Goal: Task Accomplishment & Management: Manage account settings

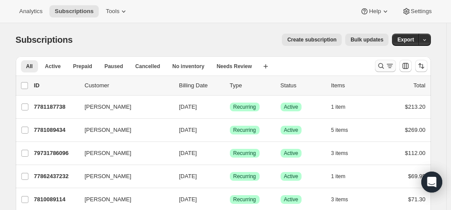
click at [382, 63] on icon "Search and filter results" at bounding box center [381, 66] width 9 height 9
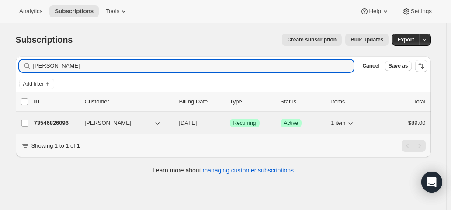
type input "[PERSON_NAME]"
click at [221, 120] on p "[DATE]" at bounding box center [201, 123] width 44 height 9
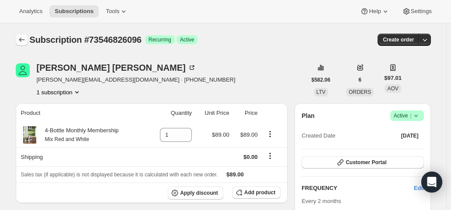
click at [26, 40] on icon "Subscriptions" at bounding box center [21, 39] width 9 height 9
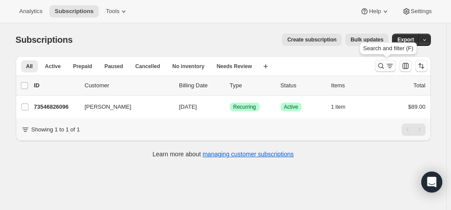
click at [384, 69] on icon "Search and filter results" at bounding box center [381, 66] width 6 height 6
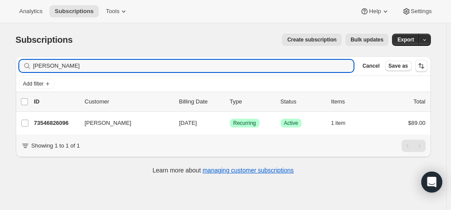
drag, startPoint x: 77, startPoint y: 65, endPoint x: 24, endPoint y: 64, distance: 52.9
click at [24, 64] on div "[PERSON_NAME] Clear" at bounding box center [186, 66] width 335 height 12
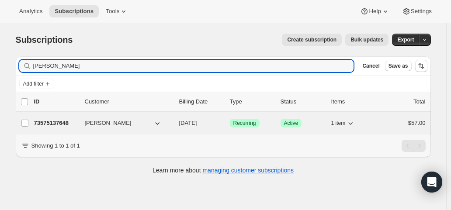
type input "[PERSON_NAME]"
click at [194, 123] on span "[DATE]" at bounding box center [188, 123] width 18 height 7
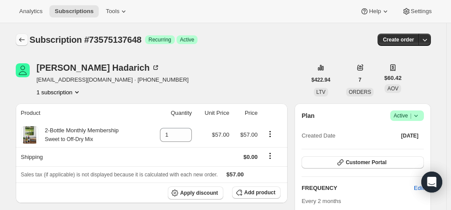
click at [24, 40] on icon "Subscriptions" at bounding box center [22, 40] width 6 height 4
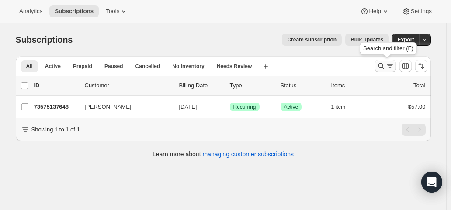
click at [383, 64] on icon "Search and filter results" at bounding box center [381, 66] width 9 height 9
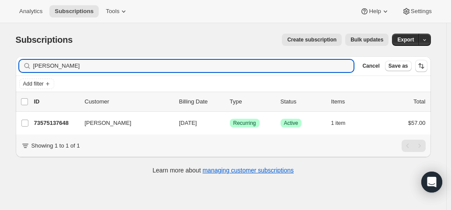
drag, startPoint x: 43, startPoint y: 67, endPoint x: 9, endPoint y: 67, distance: 34.1
click at [9, 67] on div "Subscriptions. This page is ready Subscriptions Create subscription Bulk update…" at bounding box center [223, 103] width 436 height 160
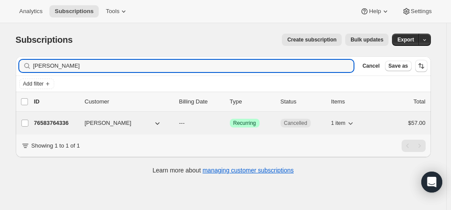
type input "[PERSON_NAME]"
click at [222, 122] on p "---" at bounding box center [201, 123] width 44 height 9
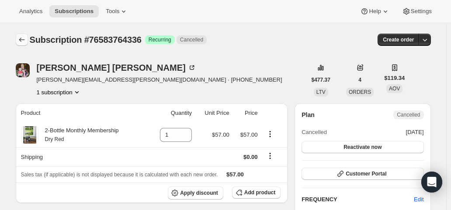
click at [24, 39] on icon "Subscriptions" at bounding box center [21, 39] width 9 height 9
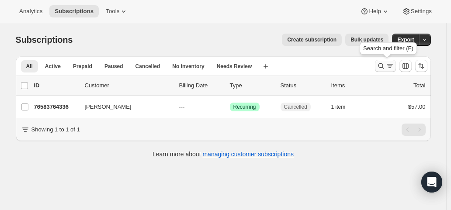
click at [382, 67] on icon "Search and filter results" at bounding box center [381, 66] width 9 height 9
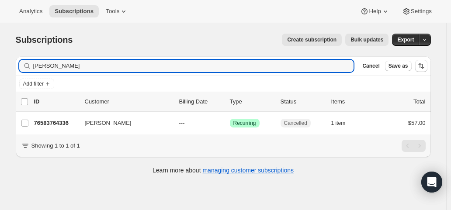
drag, startPoint x: 88, startPoint y: 70, endPoint x: -9, endPoint y: 70, distance: 97.1
click at [0, 70] on html "Analytics Subscriptions Tools Help Settings Skip to content Subscriptions. This…" at bounding box center [225, 105] width 451 height 210
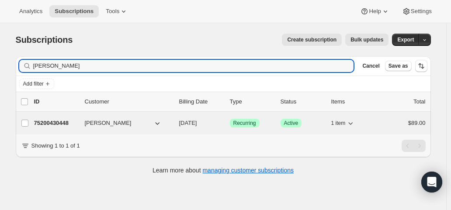
type input "[PERSON_NAME]"
click at [197, 122] on span "[DATE]" at bounding box center [188, 123] width 18 height 7
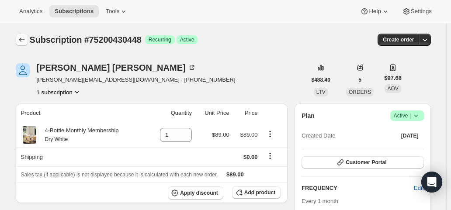
click at [21, 41] on icon "Subscriptions" at bounding box center [21, 39] width 9 height 9
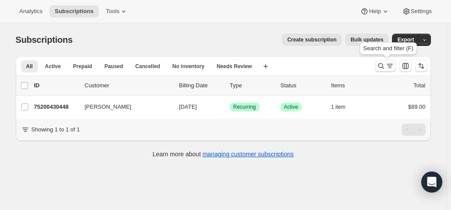
click at [385, 64] on icon "Search and filter results" at bounding box center [381, 66] width 9 height 9
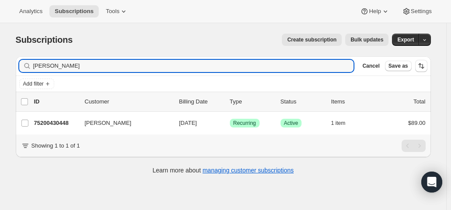
drag, startPoint x: 82, startPoint y: 70, endPoint x: 11, endPoint y: 64, distance: 71.0
click at [11, 64] on div "Filter subscribers [PERSON_NAME] Clear Cancel Save as Add filter 0 selected Upd…" at bounding box center [220, 116] width 422 height 134
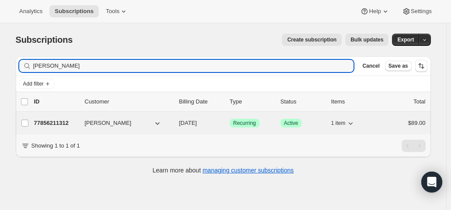
type input "[PERSON_NAME]"
click at [197, 120] on span "[DATE]" at bounding box center [188, 123] width 18 height 7
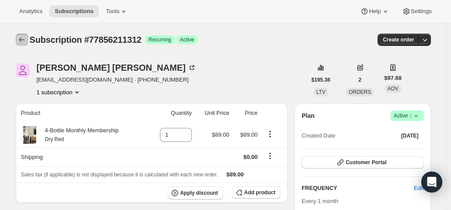
click at [23, 38] on icon "Subscriptions" at bounding box center [21, 39] width 9 height 9
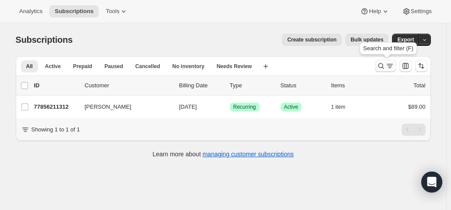
click at [381, 67] on icon "Search and filter results" at bounding box center [381, 66] width 9 height 9
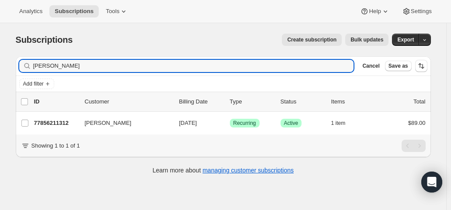
drag, startPoint x: 73, startPoint y: 63, endPoint x: -4, endPoint y: 61, distance: 77.4
click at [0, 61] on html "Analytics Subscriptions Tools Help Settings Skip to content Subscriptions. This…" at bounding box center [225, 105] width 451 height 210
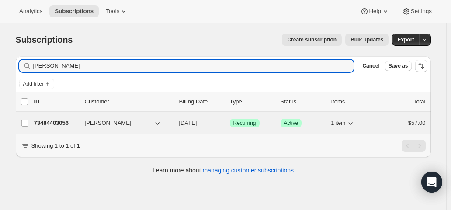
type input "[PERSON_NAME]"
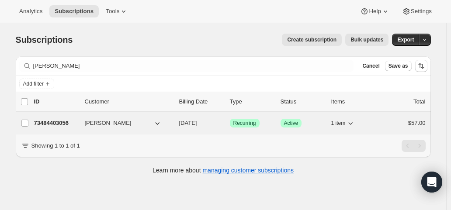
click at [197, 122] on span "[DATE]" at bounding box center [188, 123] width 18 height 7
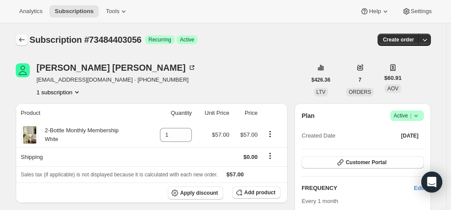
click at [25, 41] on icon "Subscriptions" at bounding box center [21, 39] width 9 height 9
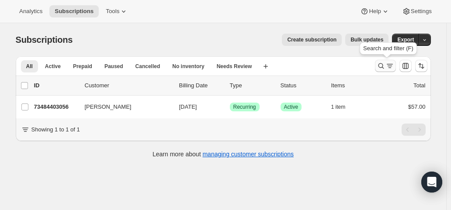
click at [383, 64] on icon "Search and filter results" at bounding box center [381, 66] width 9 height 9
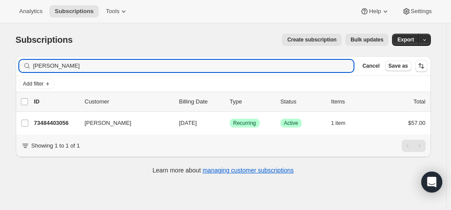
drag, startPoint x: 71, startPoint y: 65, endPoint x: 14, endPoint y: 66, distance: 56.9
click at [14, 66] on div "Filter subscribers [PERSON_NAME] Clear Cancel Save as Add filter 0 selected Upd…" at bounding box center [220, 116] width 422 height 134
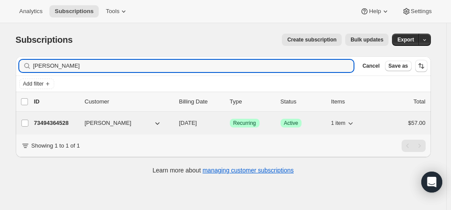
type input "[PERSON_NAME]"
click at [208, 119] on p "[DATE]" at bounding box center [201, 123] width 44 height 9
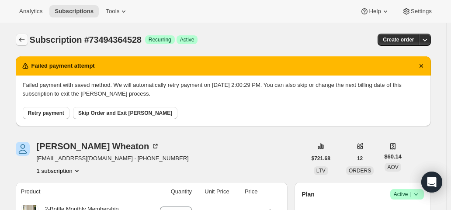
click at [24, 35] on button "Subscriptions" at bounding box center [22, 40] width 12 height 12
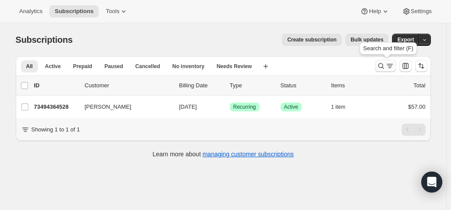
click at [385, 67] on icon "Search and filter results" at bounding box center [381, 66] width 9 height 9
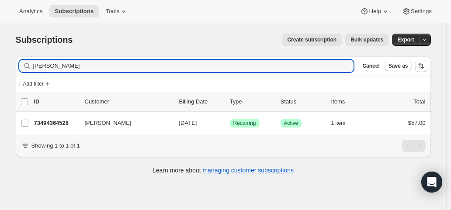
drag, startPoint x: 84, startPoint y: 66, endPoint x: 22, endPoint y: 65, distance: 62.1
click at [22, 65] on div "[PERSON_NAME] Clear" at bounding box center [186, 66] width 335 height 12
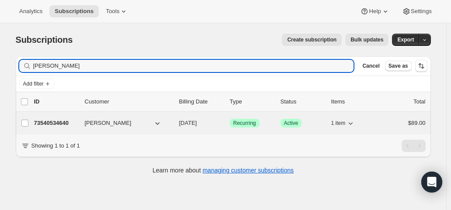
type input "[PERSON_NAME]"
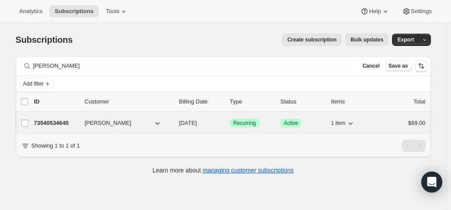
click at [197, 125] on span "[DATE]" at bounding box center [188, 123] width 18 height 7
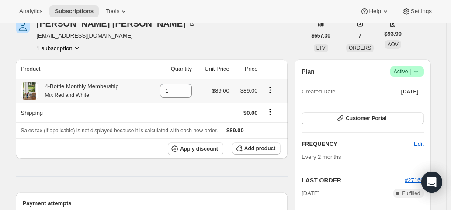
scroll to position [131, 0]
